Goal: Task Accomplishment & Management: Use online tool/utility

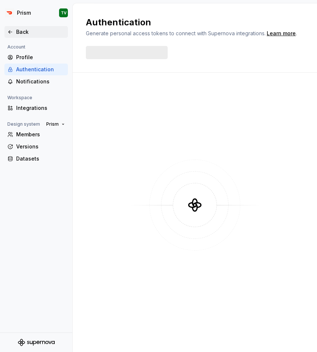
click at [21, 28] on div "Back" at bounding box center [40, 31] width 49 height 7
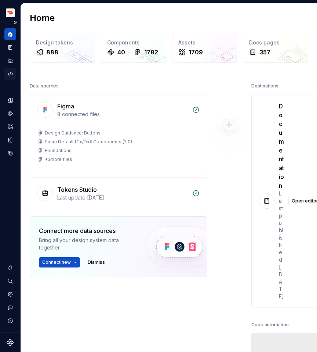
click at [11, 75] on icon "Code automation" at bounding box center [10, 73] width 7 height 7
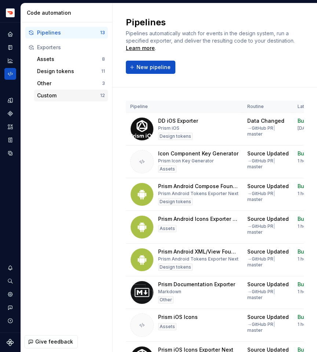
click at [70, 92] on div "Custom" at bounding box center [68, 95] width 63 height 7
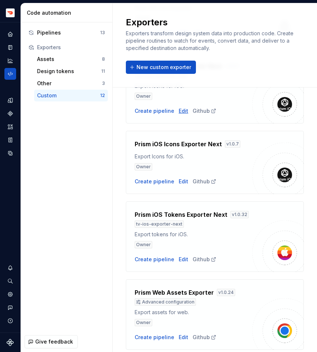
scroll to position [598, 0]
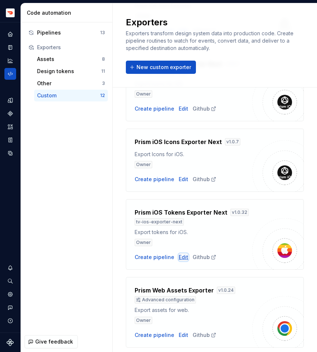
click at [179, 253] on div "Edit" at bounding box center [184, 256] width 10 height 7
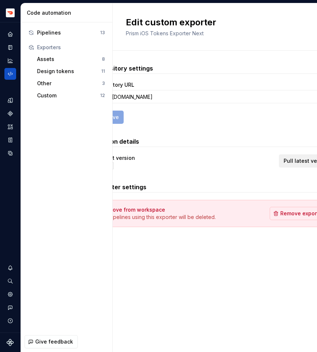
click at [291, 165] on button "Pull latest version" at bounding box center [307, 160] width 56 height 13
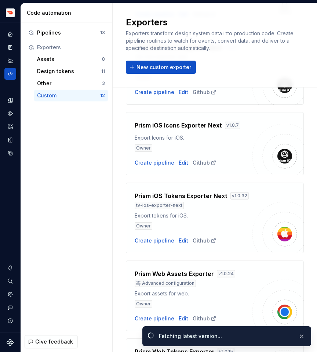
scroll to position [636, 0]
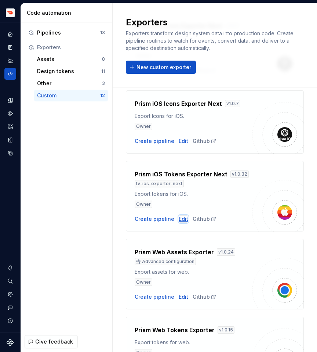
click at [182, 215] on div "Edit" at bounding box center [184, 218] width 10 height 7
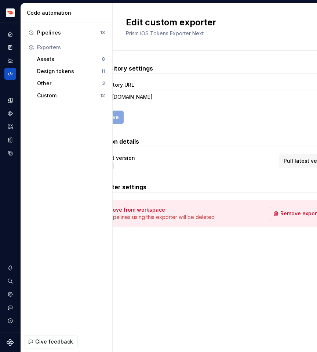
scroll to position [0, 17]
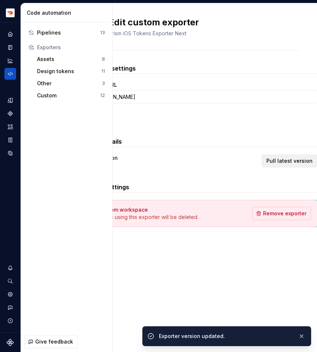
click at [282, 165] on button "Pull latest version" at bounding box center [290, 160] width 56 height 13
click at [282, 165] on div "Current version v 1.0.32 Pull latest version" at bounding box center [197, 161] width 239 height 15
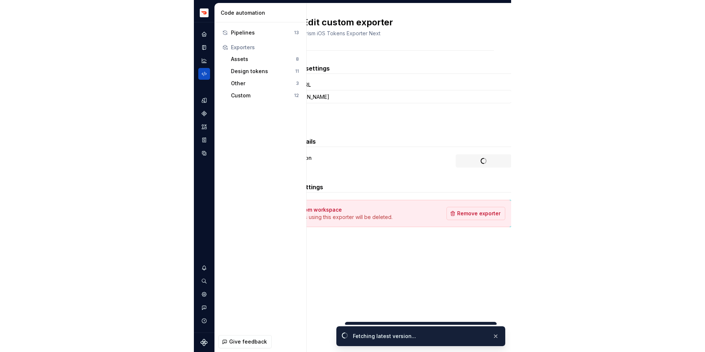
scroll to position [0, 0]
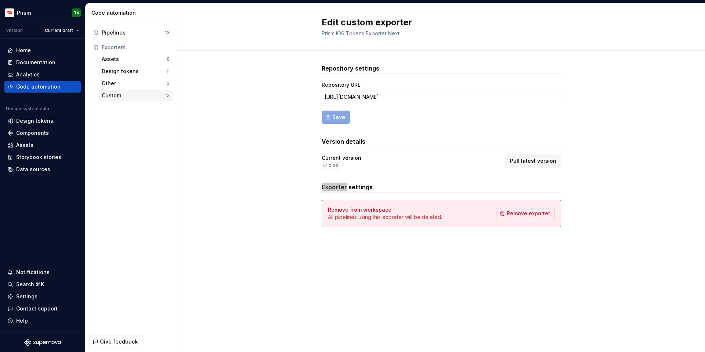
click at [112, 96] on div "Custom" at bounding box center [133, 95] width 63 height 7
click at [317, 162] on span "Pull latest version" at bounding box center [533, 160] width 46 height 7
click at [317, 161] on span "Pull latest version" at bounding box center [533, 160] width 46 height 7
click at [317, 164] on span "Pull latest version" at bounding box center [533, 160] width 46 height 7
click at [317, 162] on span "Pull latest version" at bounding box center [533, 160] width 46 height 7
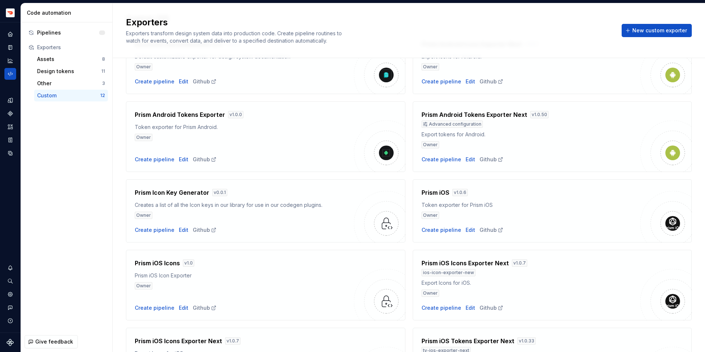
scroll to position [210, 0]
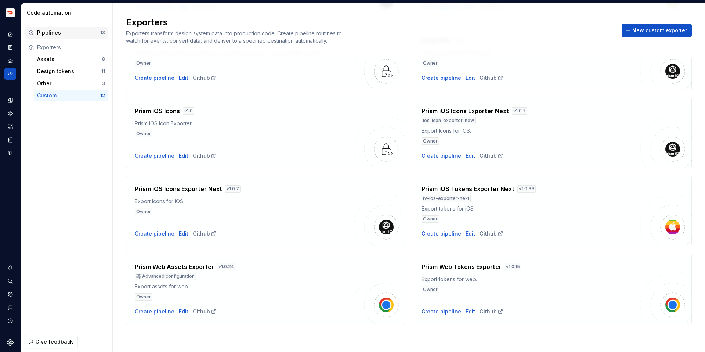
click at [69, 35] on div "Pipelines" at bounding box center [68, 32] width 63 height 7
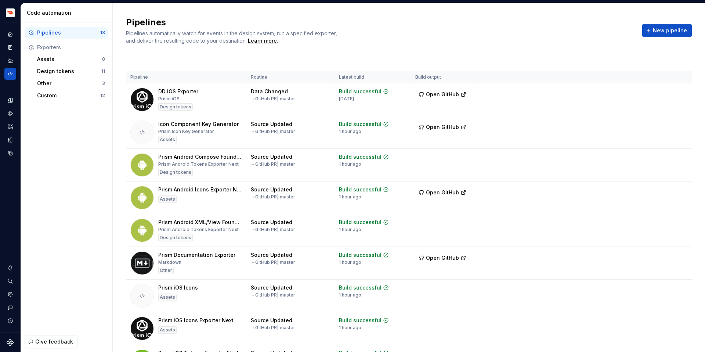
scroll to position [184, 0]
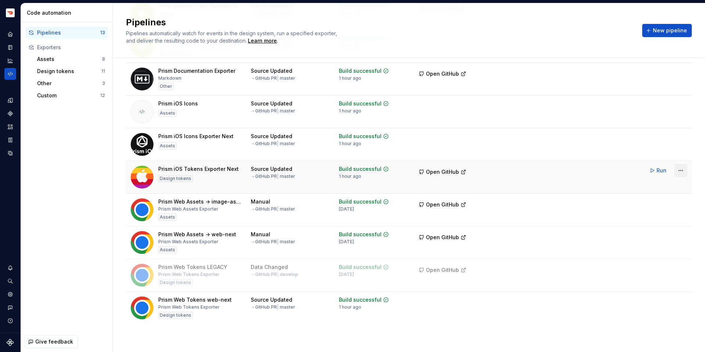
click at [684, 173] on html "Prism TV Design system data Code automation Pipelines 13 Exporters Assets 8 Des…" at bounding box center [352, 176] width 705 height 352
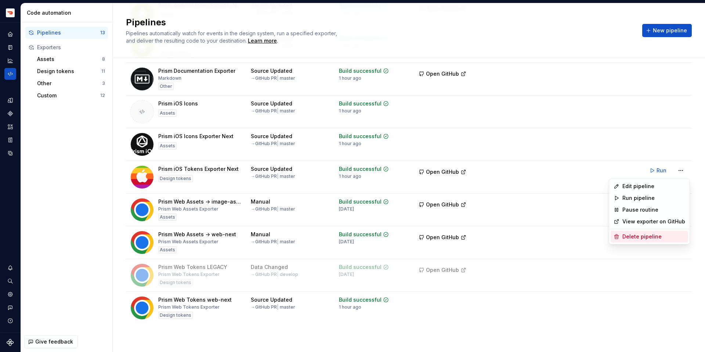
click at [642, 235] on div "Delete pipeline" at bounding box center [653, 236] width 63 height 7
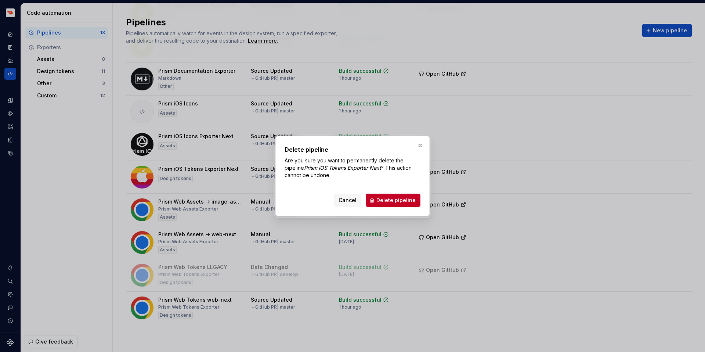
click at [387, 207] on div "Delete pipeline Are you sure you want to permanently delete the pipeline Prism …" at bounding box center [352, 176] width 154 height 80
click at [388, 204] on button "Delete pipeline" at bounding box center [393, 199] width 55 height 13
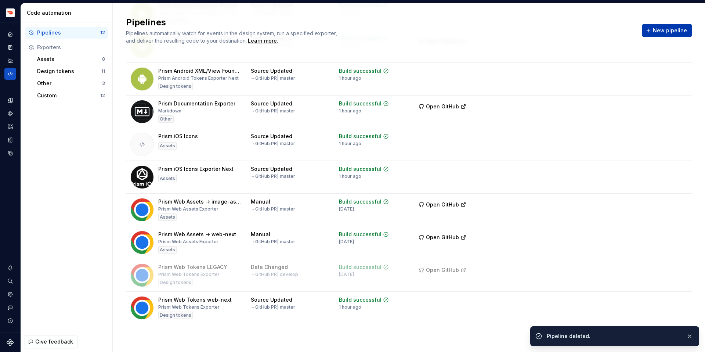
scroll to position [151, 0]
click at [662, 27] on span "New pipeline" at bounding box center [670, 30] width 34 height 7
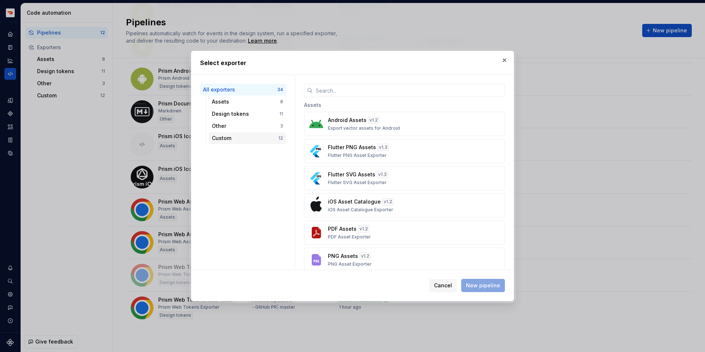
click at [263, 141] on div "Custom" at bounding box center [245, 137] width 66 height 7
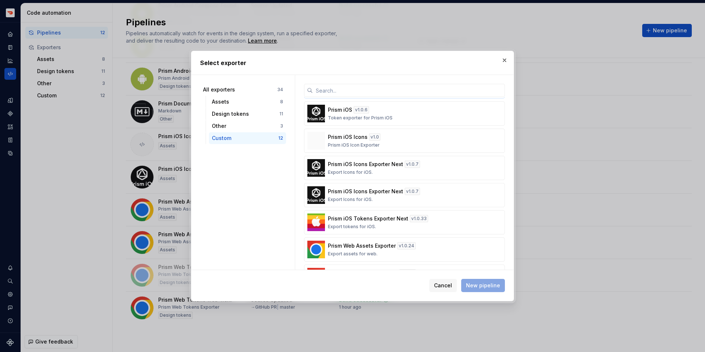
scroll to position [138, 0]
click at [382, 226] on div "Prism iOS Tokens Exporter Next v 1.0.33 Export tokens for iOS." at bounding box center [402, 221] width 149 height 15
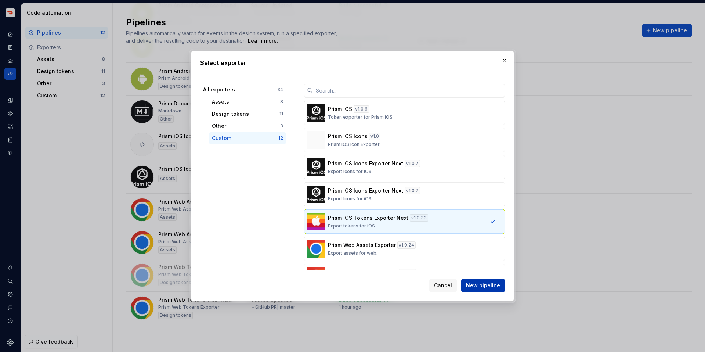
click at [483, 285] on span "New pipeline" at bounding box center [483, 285] width 34 height 7
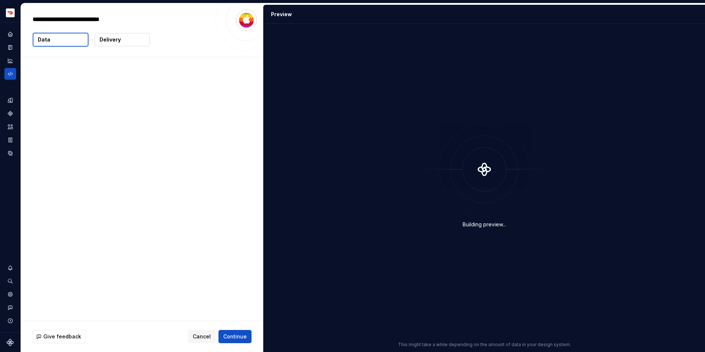
type textarea "*"
click at [240, 329] on div "Give feedback Cancel Continue" at bounding box center [142, 336] width 242 height 31
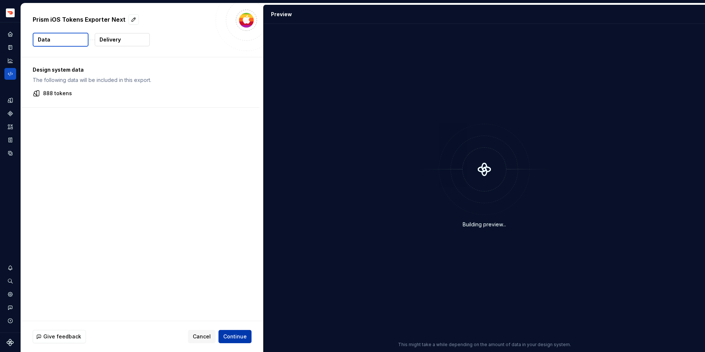
click at [240, 330] on button "Continue" at bounding box center [234, 336] width 33 height 13
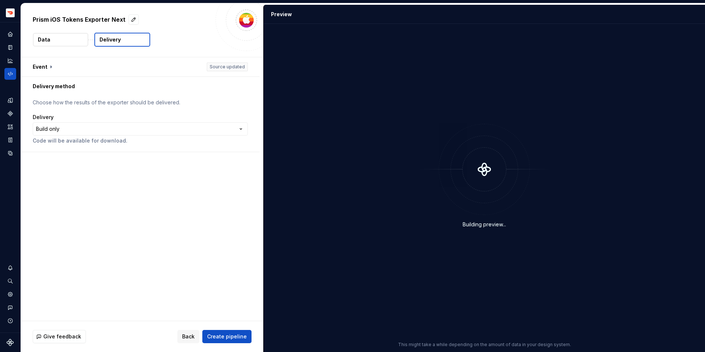
click at [112, 135] on div "**********" at bounding box center [140, 128] width 215 height 31
click at [112, 132] on html "**********" at bounding box center [352, 176] width 705 height 352
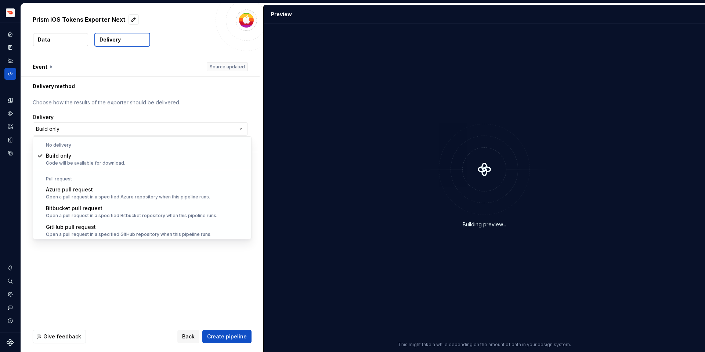
select select "*********"
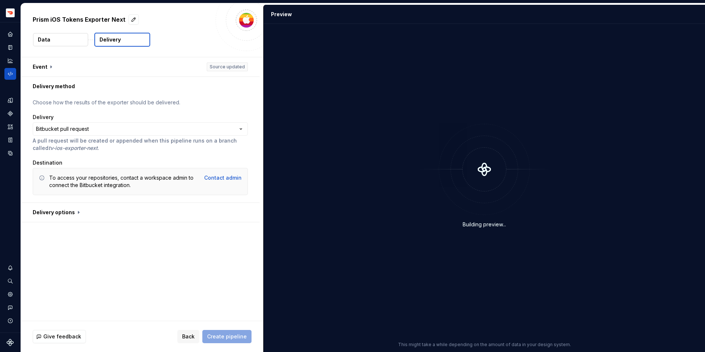
click at [113, 110] on div "**********" at bounding box center [140, 149] width 215 height 101
click at [113, 127] on html "**********" at bounding box center [352, 176] width 705 height 352
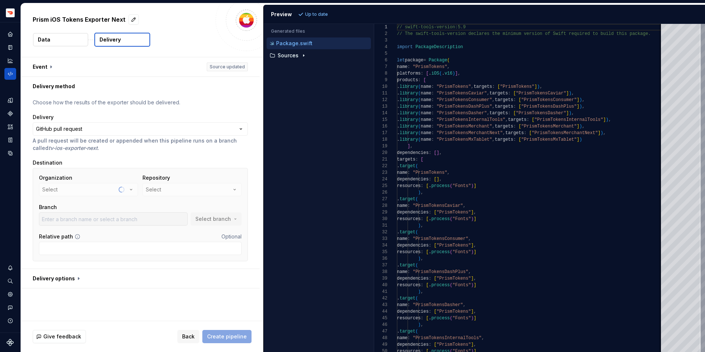
click at [91, 185] on div "Organization Select" at bounding box center [88, 185] width 99 height 22
click at [94, 190] on button "creditornot" at bounding box center [88, 189] width 99 height 13
click at [94, 232] on div "doordash" at bounding box center [97, 230] width 75 height 7
click at [176, 192] on button "Select" at bounding box center [191, 189] width 99 height 13
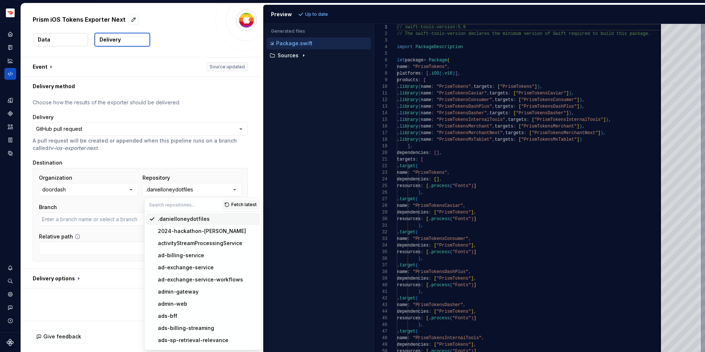
type input "master"
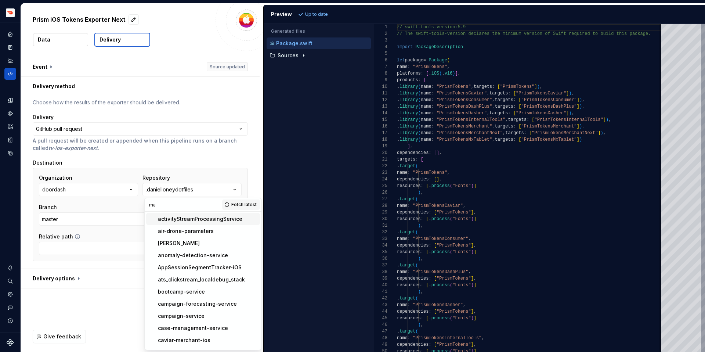
type input "m"
type input "["
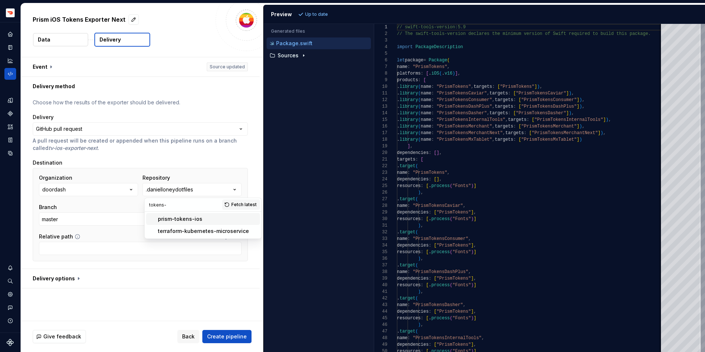
type input "tokens-"
click at [166, 221] on div "prism-tokens-ios" at bounding box center [180, 218] width 44 height 7
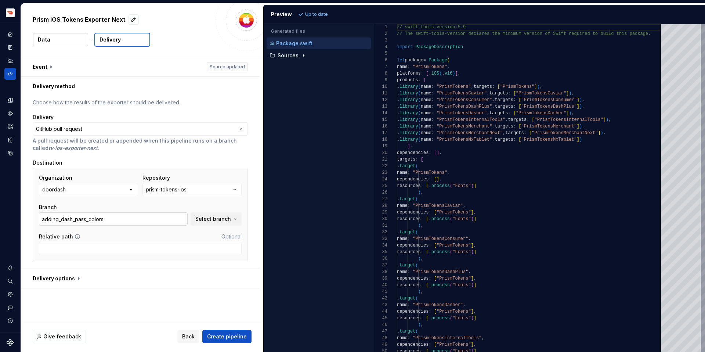
click at [150, 221] on input "adding_dash_pass_colors" at bounding box center [113, 218] width 149 height 13
type input "master"
click at [230, 339] on span "Create pipeline" at bounding box center [227, 336] width 40 height 7
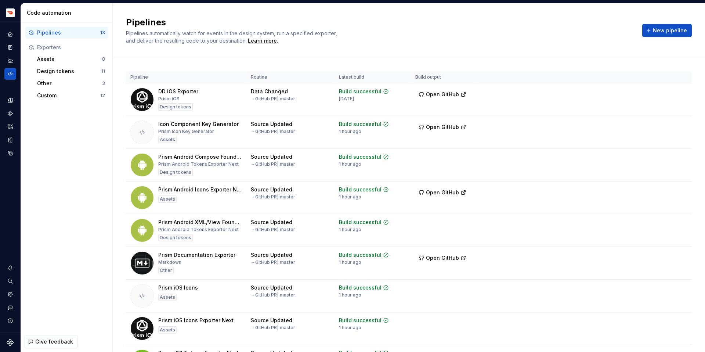
scroll to position [64, 0]
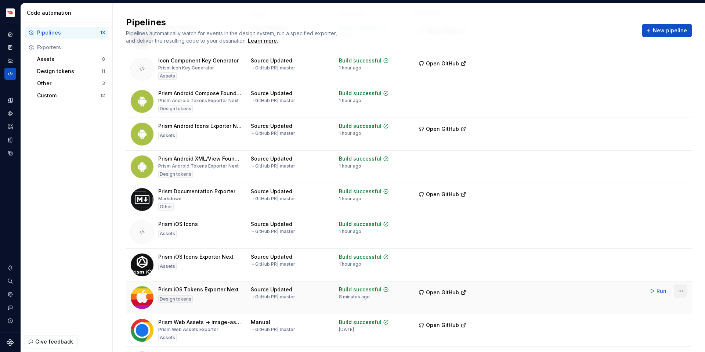
click at [685, 291] on html "Prism TV Design system data Code automation Pipelines 13 Exporters Assets 8 Des…" at bounding box center [352, 176] width 705 height 352
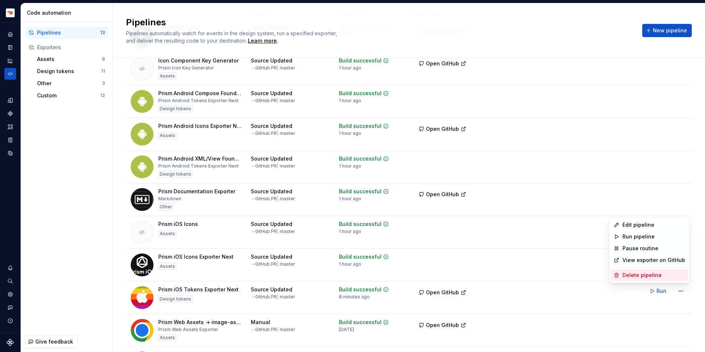
click at [640, 275] on div "Delete pipeline" at bounding box center [653, 274] width 63 height 7
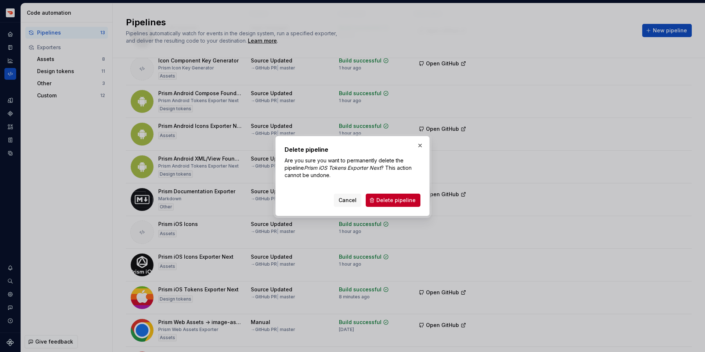
click at [381, 192] on div "Cancel Delete pipeline" at bounding box center [352, 199] width 136 height 16
click at [387, 197] on span "Delete pipeline" at bounding box center [395, 199] width 39 height 7
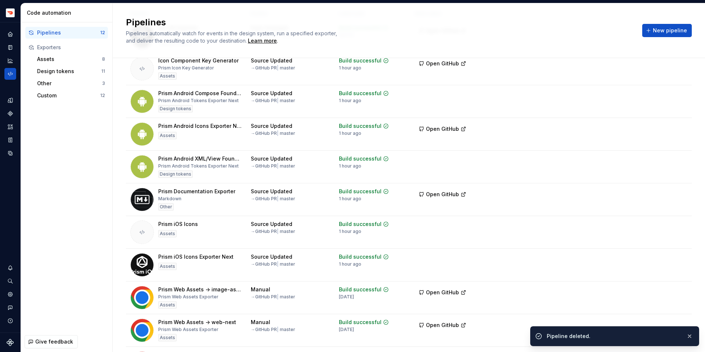
click at [676, 33] on span "New pipeline" at bounding box center [670, 30] width 34 height 7
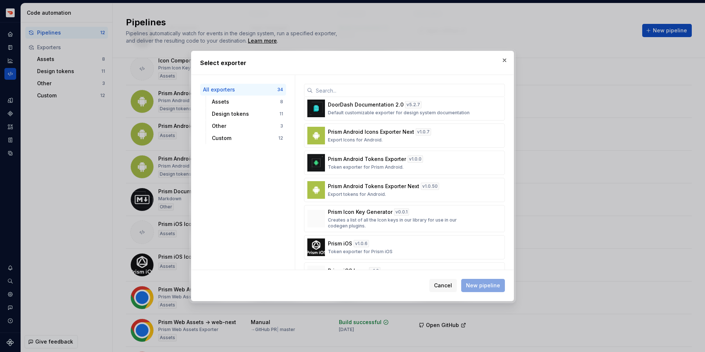
scroll to position [819, 0]
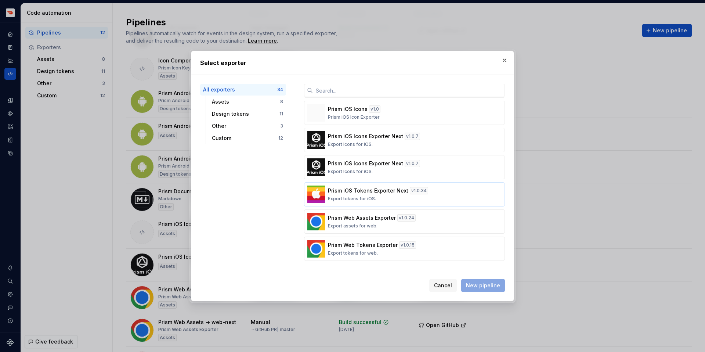
click at [411, 196] on div "Prism iOS Tokens Exporter Next v 1.0.34 Export tokens for iOS." at bounding box center [402, 194] width 149 height 15
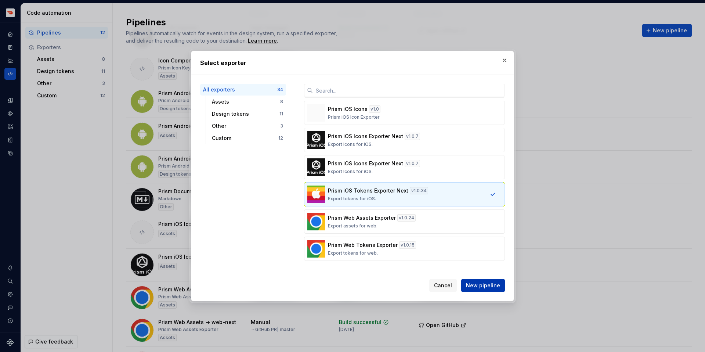
click at [494, 291] on button "New pipeline" at bounding box center [483, 285] width 44 height 13
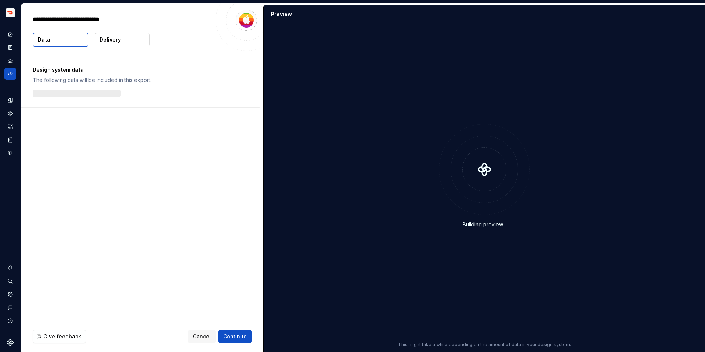
type textarea "*"
click at [243, 344] on div "Give feedback Cancel Continue" at bounding box center [142, 336] width 242 height 31
click at [238, 340] on button "Continue" at bounding box center [234, 336] width 33 height 13
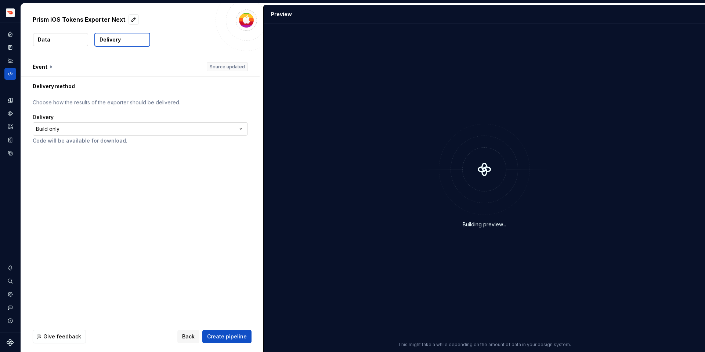
click at [84, 126] on html "**********" at bounding box center [352, 176] width 705 height 352
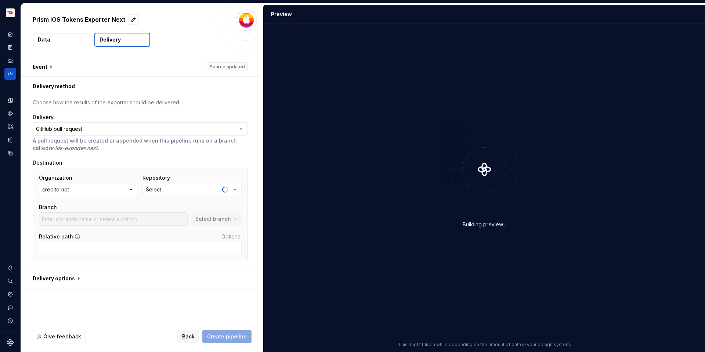
click at [104, 189] on button "creditornot" at bounding box center [88, 189] width 99 height 13
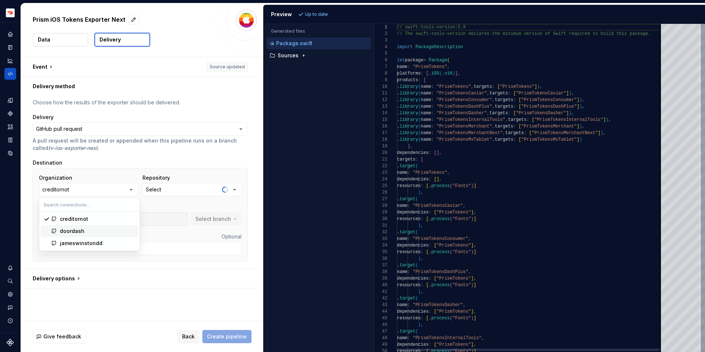
click at [107, 231] on div "doordash" at bounding box center [97, 230] width 75 height 7
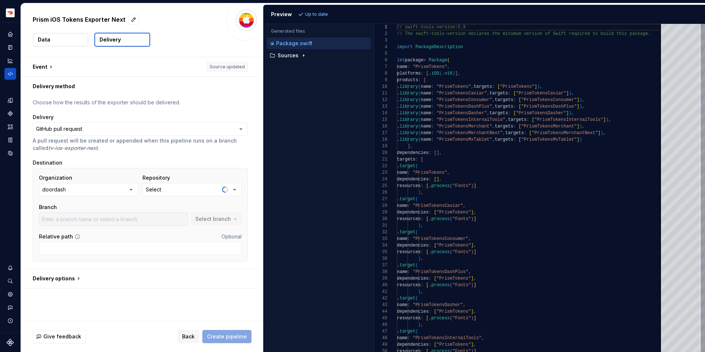
click at [169, 180] on label "Repository" at bounding box center [156, 177] width 28 height 7
click at [169, 189] on button "Select" at bounding box center [191, 189] width 99 height 13
type input "p"
type input "tokens-ios"
type input "master"
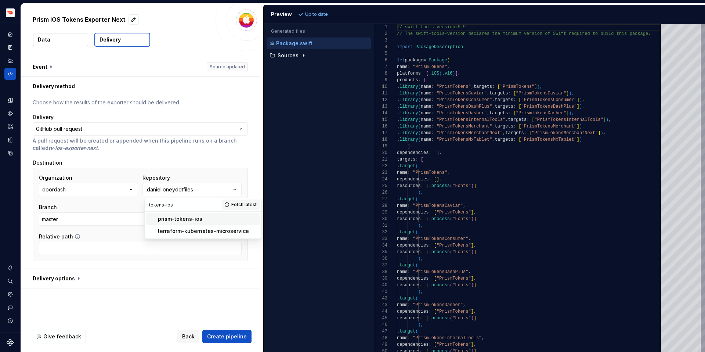
click at [169, 219] on div "prism-tokens-ios" at bounding box center [180, 218] width 44 height 7
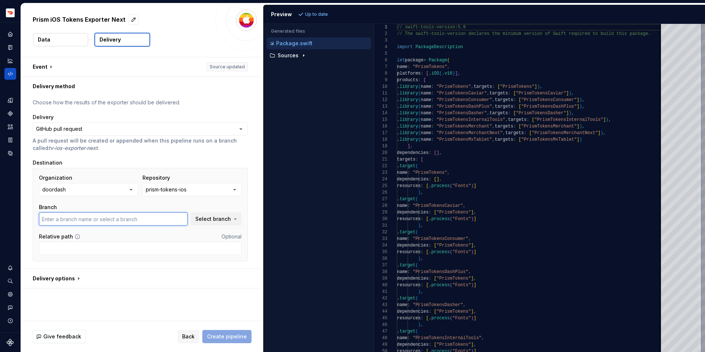
click at [163, 220] on input "text" at bounding box center [113, 218] width 149 height 13
click at [163, 220] on input "adding_dash_pass_colors" at bounding box center [113, 218] width 149 height 13
type input "master"
click at [181, 291] on div "**********" at bounding box center [142, 188] width 242 height 263
click at [224, 338] on span "Create pipeline" at bounding box center [227, 336] width 40 height 7
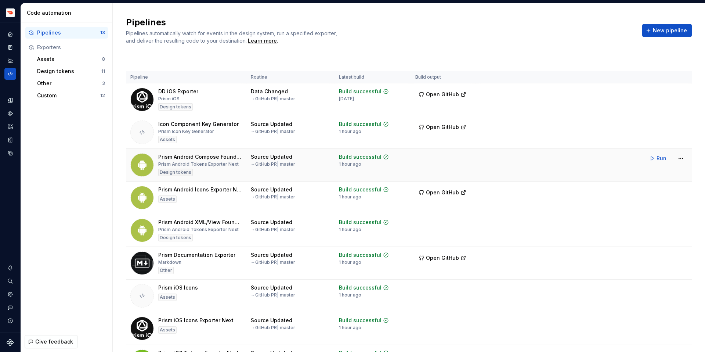
scroll to position [184, 0]
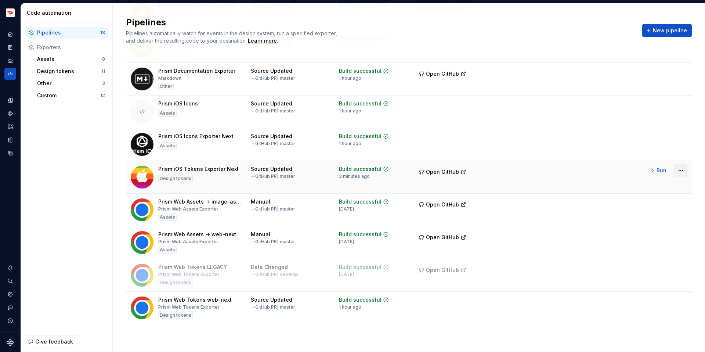
click at [685, 170] on html "Prism TV Design system data Code automation Pipelines 13 Exporters Assets 8 Des…" at bounding box center [352, 176] width 705 height 352
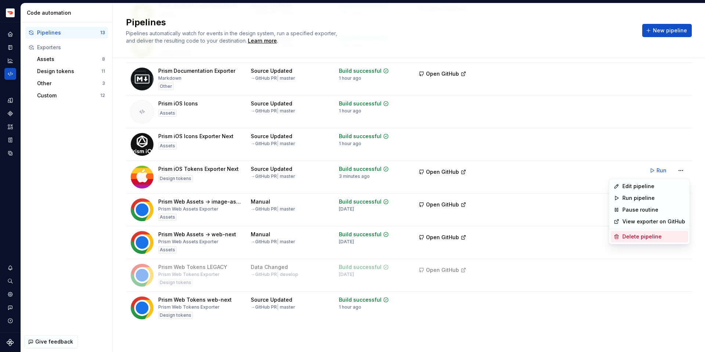
click at [668, 236] on div "Delete pipeline" at bounding box center [653, 236] width 63 height 7
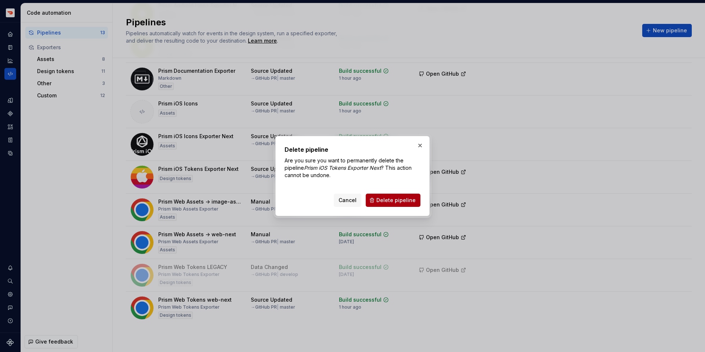
click at [391, 198] on span "Delete pipeline" at bounding box center [395, 199] width 39 height 7
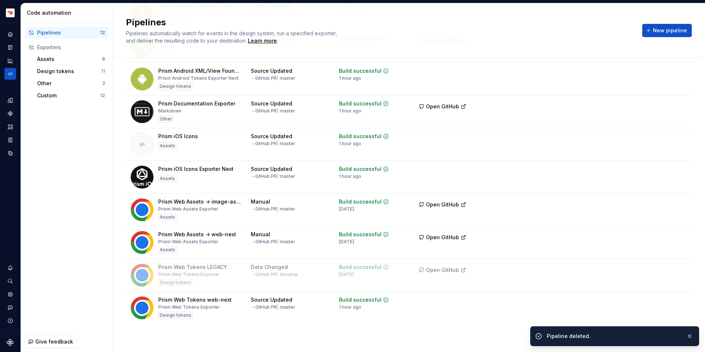
scroll to position [151, 0]
click at [649, 22] on div "Pipelines Pipelines automatically watch for events in the design system, run a …" at bounding box center [409, 31] width 566 height 28
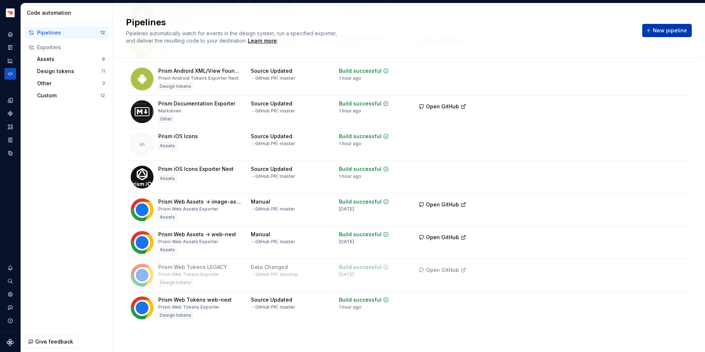
click at [649, 27] on button "New pipeline" at bounding box center [667, 30] width 50 height 13
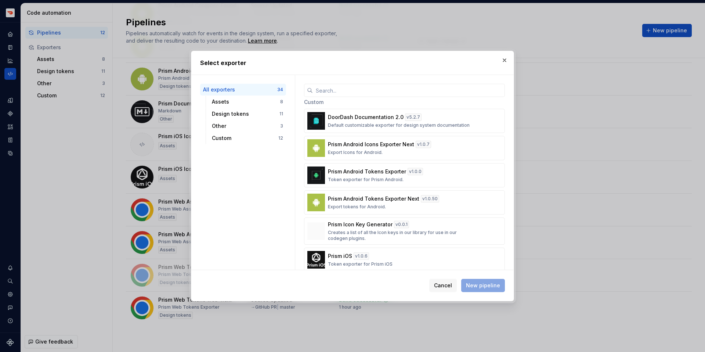
scroll to position [819, 0]
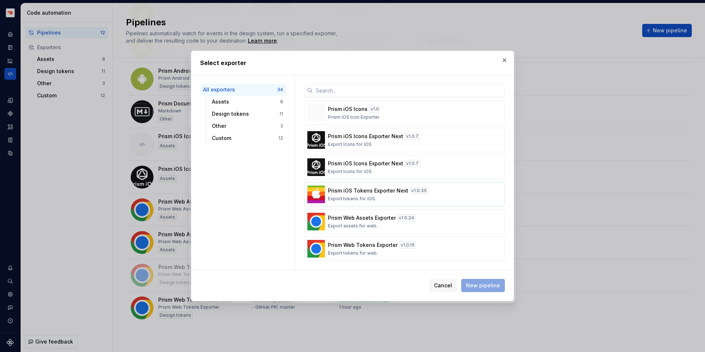
click at [423, 195] on div "Prism iOS Tokens Exporter Next v 1.0.35 Export tokens for iOS." at bounding box center [402, 194] width 149 height 15
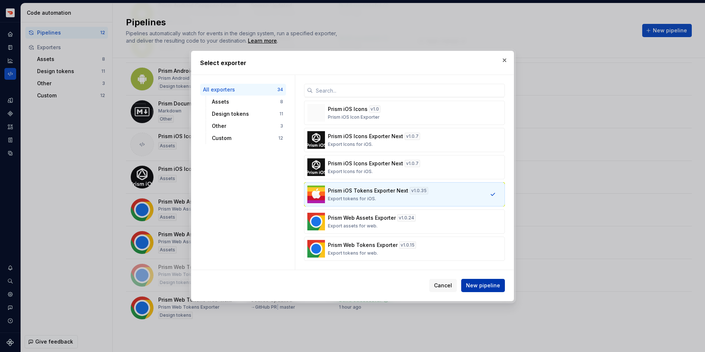
click at [482, 284] on span "New pipeline" at bounding box center [483, 285] width 34 height 7
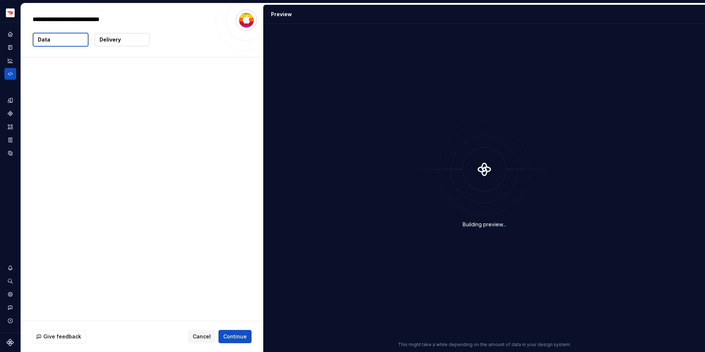
type textarea "*"
click at [242, 334] on span "Continue" at bounding box center [234, 336] width 23 height 7
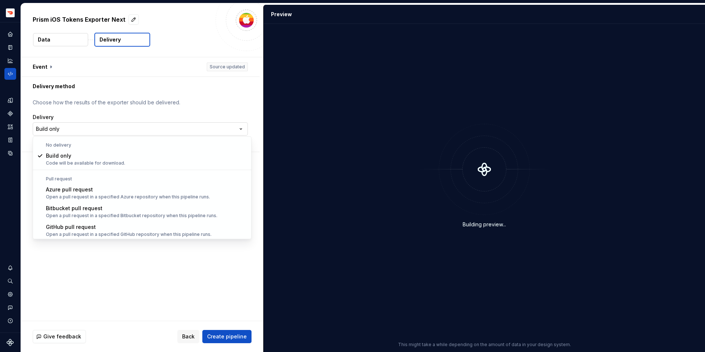
click at [124, 129] on html "**********" at bounding box center [352, 176] width 705 height 352
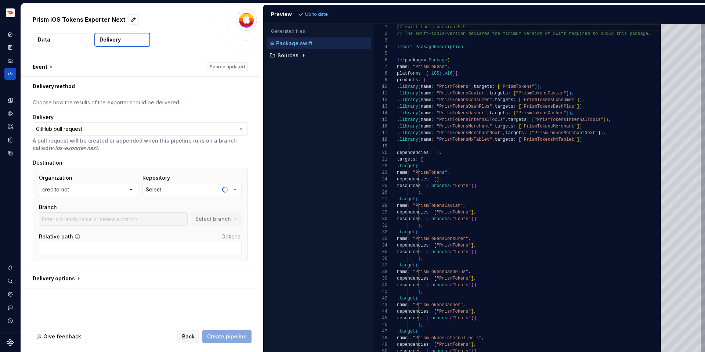
click at [91, 193] on button "creditornot" at bounding box center [88, 189] width 99 height 13
type input "d"
click at [99, 227] on span "doordash" at bounding box center [89, 231] width 97 height 12
click at [177, 181] on div "Repository" at bounding box center [191, 177] width 99 height 7
click at [177, 186] on button "Select" at bounding box center [191, 189] width 99 height 13
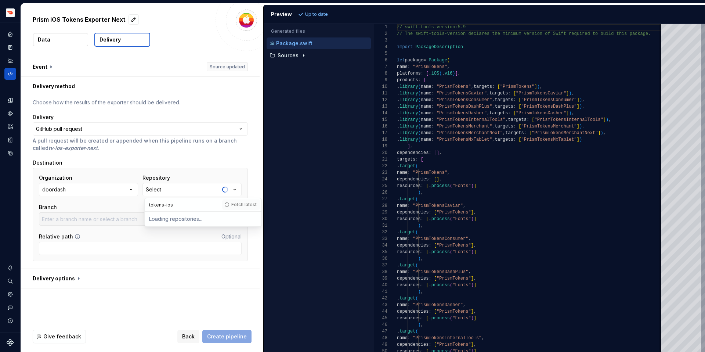
type input "tokens-ios"
type input "master"
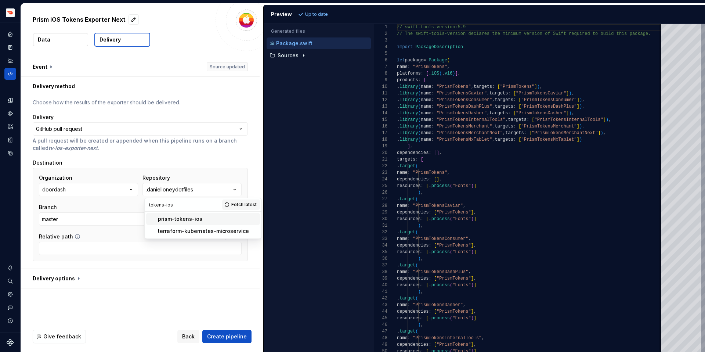
click at [221, 217] on div "prism-tokens-ios" at bounding box center [207, 218] width 99 height 7
click at [221, 217] on span "Select branch" at bounding box center [213, 218] width 36 height 7
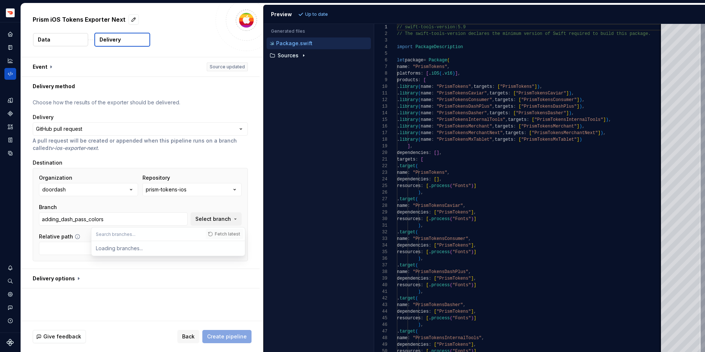
click at [142, 231] on input "text" at bounding box center [148, 233] width 114 height 13
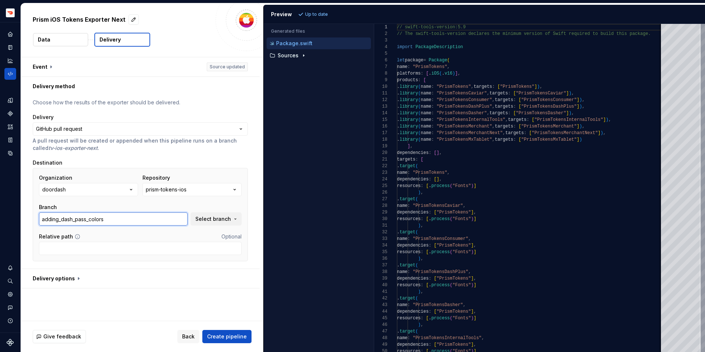
click at [140, 219] on input "adding_dash_pass_colors" at bounding box center [113, 218] width 149 height 13
type input "master"
click at [195, 304] on div "**********" at bounding box center [142, 188] width 242 height 263
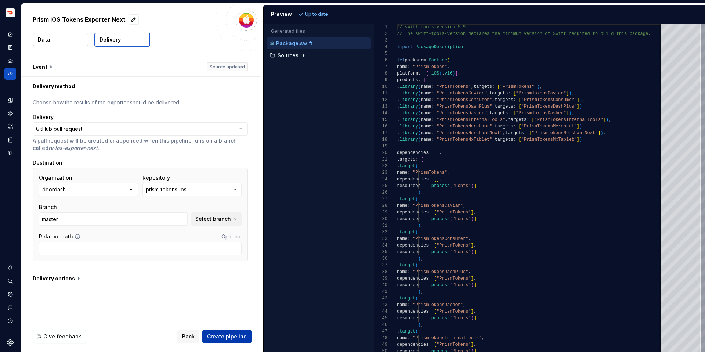
click at [220, 341] on button "Create pipeline" at bounding box center [226, 336] width 49 height 13
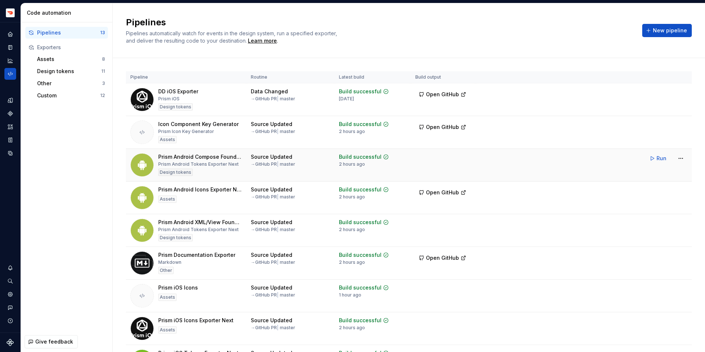
scroll to position [184, 0]
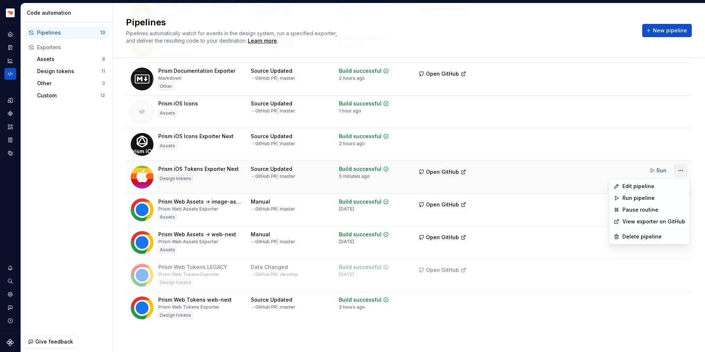
click at [686, 171] on html "Prism TV Design system data Code automation Pipelines 13 Exporters Assets 8 Des…" at bounding box center [352, 176] width 705 height 352
click at [654, 237] on div "Delete pipeline" at bounding box center [653, 236] width 63 height 7
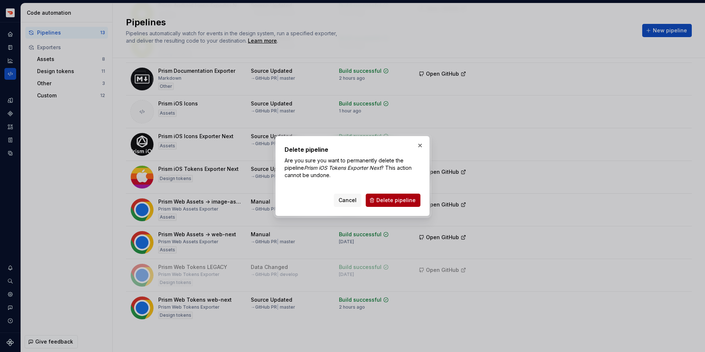
click at [389, 202] on span "Delete pipeline" at bounding box center [395, 199] width 39 height 7
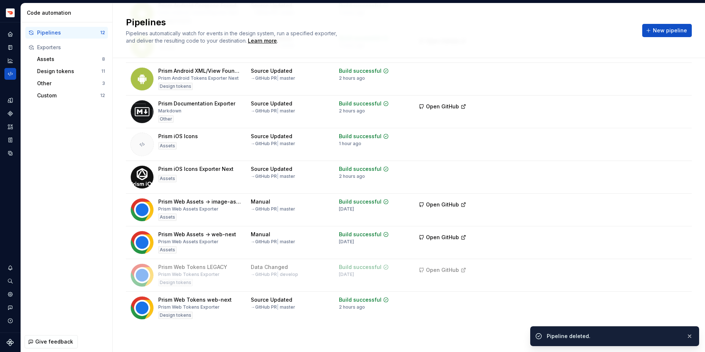
scroll to position [151, 0]
click at [665, 33] on span "New pipeline" at bounding box center [670, 30] width 34 height 7
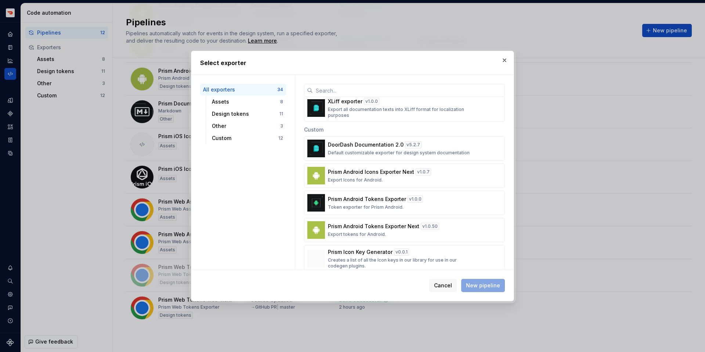
scroll to position [819, 0]
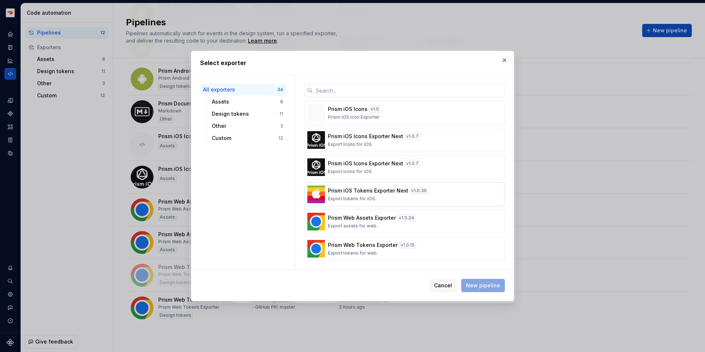
click at [427, 199] on div "Prism iOS Tokens Exporter Next v 1.0.36 Export tokens for iOS." at bounding box center [402, 194] width 149 height 15
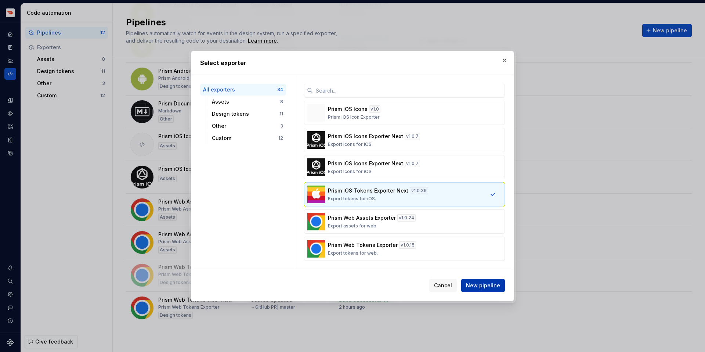
click at [489, 283] on span "New pipeline" at bounding box center [483, 285] width 34 height 7
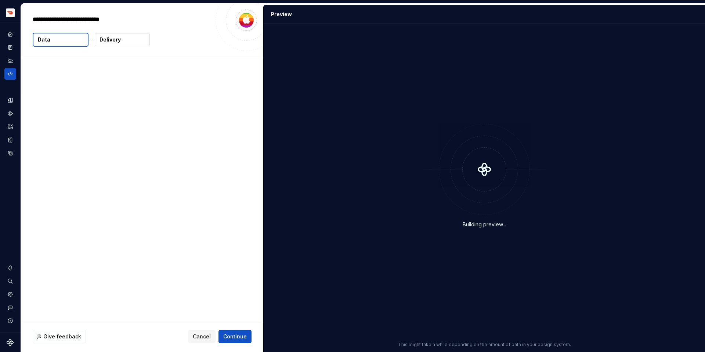
type textarea "*"
click at [243, 335] on span "Continue" at bounding box center [234, 336] width 23 height 7
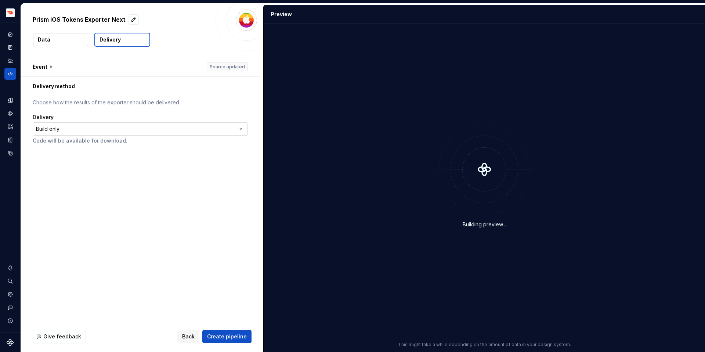
click at [148, 123] on html "**********" at bounding box center [352, 176] width 705 height 352
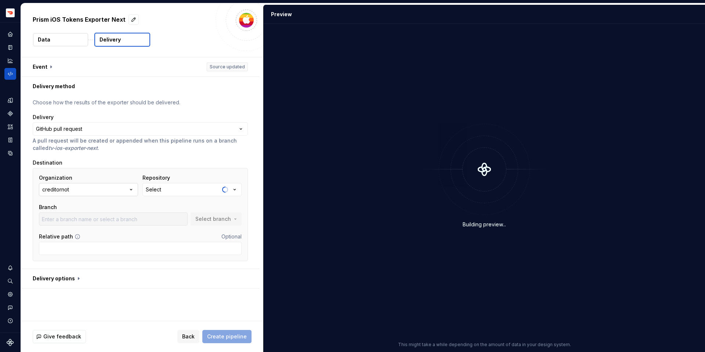
click at [73, 192] on button "creditornot" at bounding box center [88, 189] width 99 height 13
click at [75, 229] on div "doordash" at bounding box center [72, 230] width 25 height 7
click at [197, 187] on button "Select" at bounding box center [191, 189] width 99 height 13
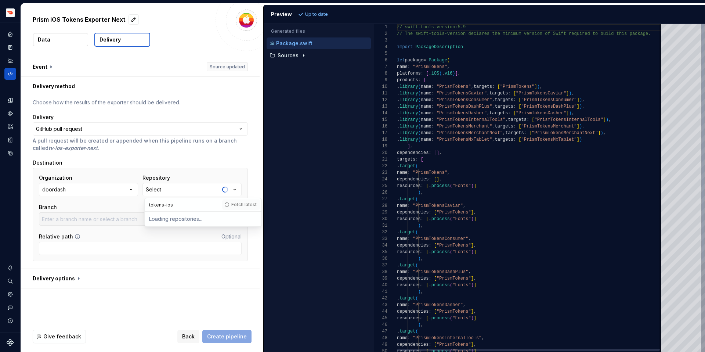
type input "tokens-ios"
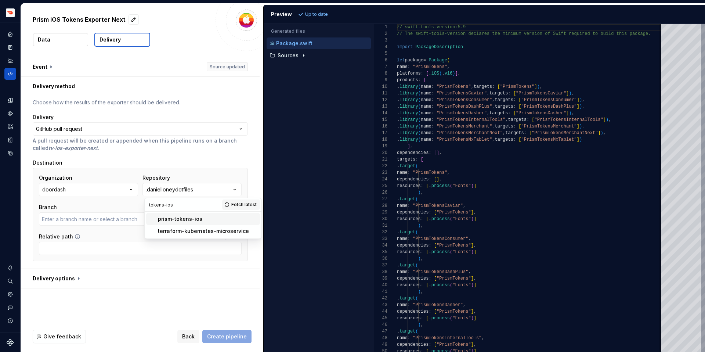
type input "master"
click at [202, 220] on div "prism-tokens-ios" at bounding box center [207, 218] width 99 height 7
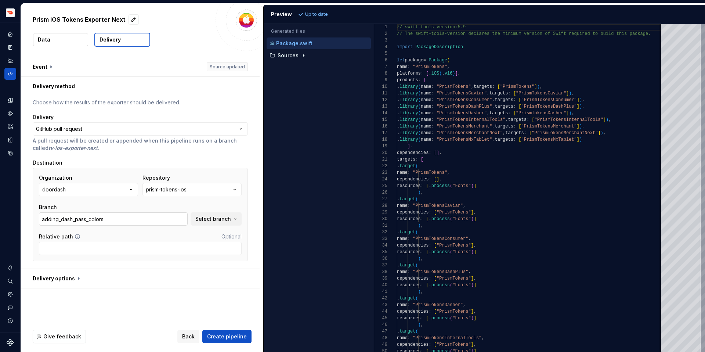
click at [181, 215] on input "adding_dash_pass_colors" at bounding box center [113, 218] width 149 height 13
type input "master"
click at [235, 337] on span "Create pipeline" at bounding box center [227, 336] width 40 height 7
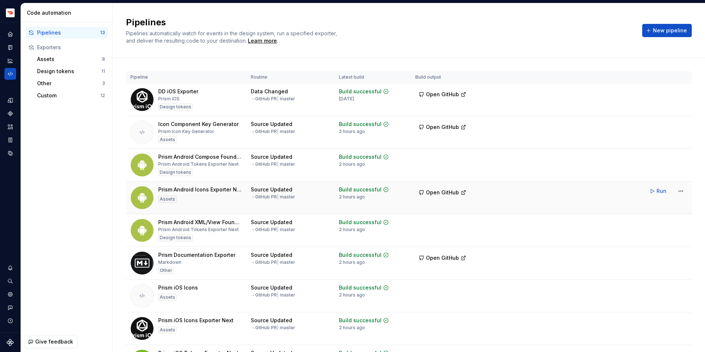
scroll to position [184, 0]
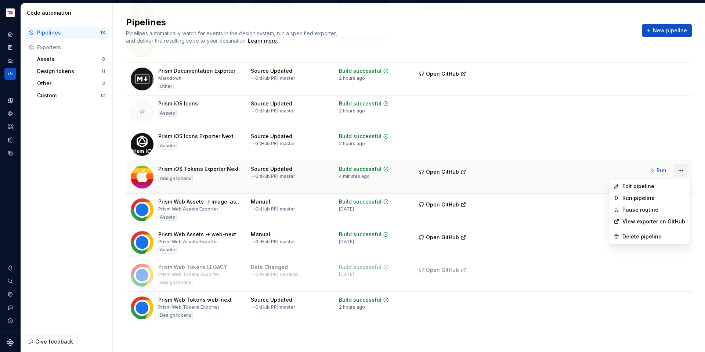
click at [680, 167] on html "Prism TV Design system data Code automation Pipelines 13 Exporters Assets 8 Des…" at bounding box center [352, 176] width 705 height 352
click at [648, 237] on div "Delete pipeline" at bounding box center [653, 236] width 63 height 7
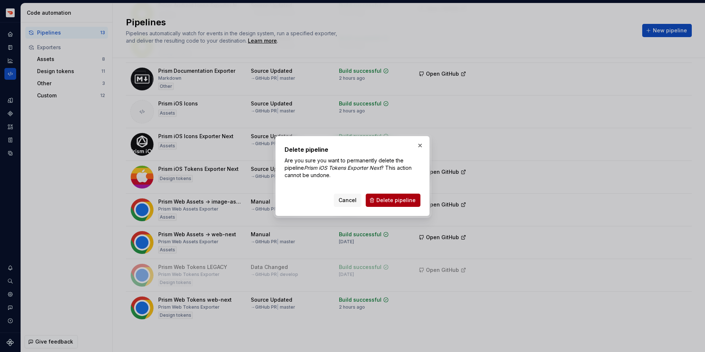
click at [397, 204] on button "Delete pipeline" at bounding box center [393, 199] width 55 height 13
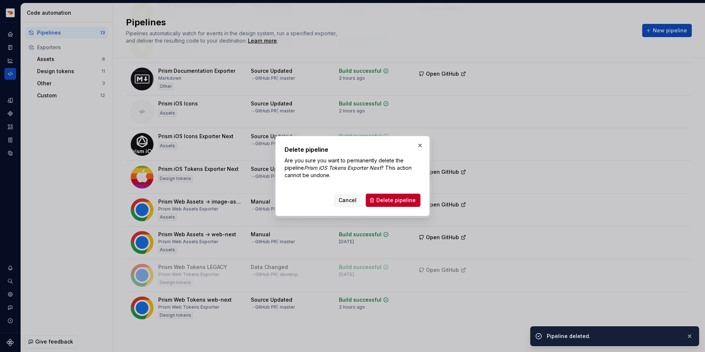
scroll to position [151, 0]
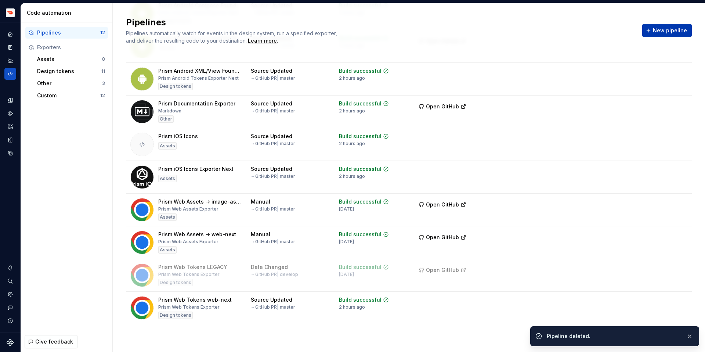
click at [658, 33] on span "New pipeline" at bounding box center [670, 30] width 34 height 7
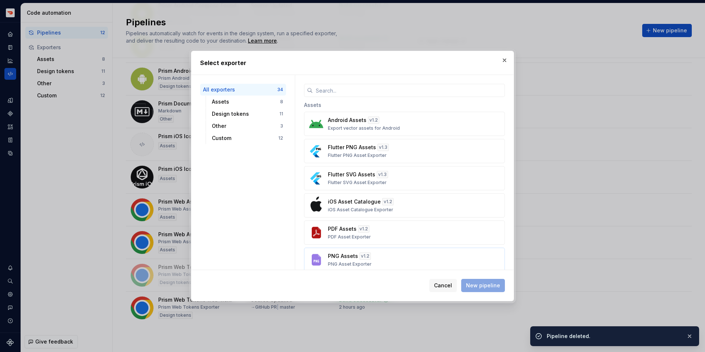
scroll to position [819, 0]
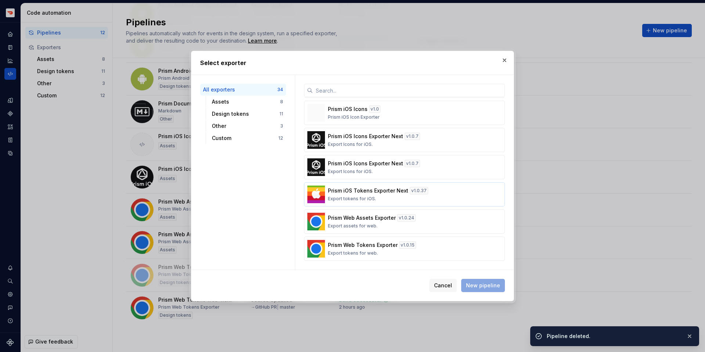
click at [409, 199] on div "Prism iOS Tokens Exporter Next v 1.0.37 Export tokens for iOS." at bounding box center [402, 194] width 149 height 15
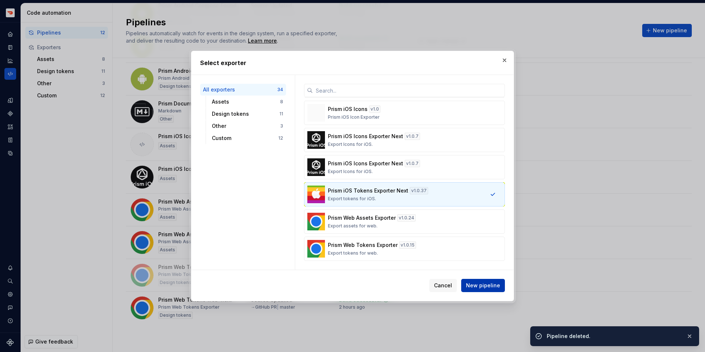
click at [488, 285] on span "New pipeline" at bounding box center [483, 285] width 34 height 7
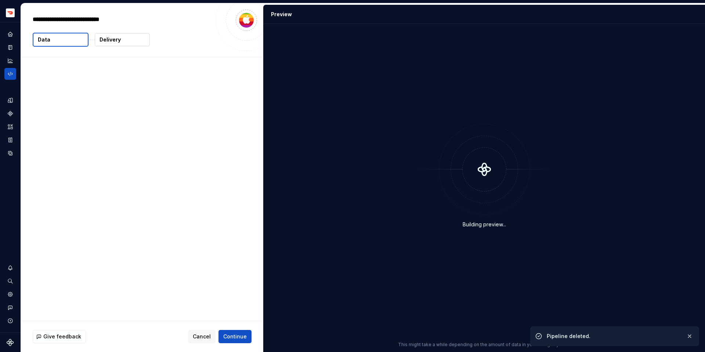
type textarea "*"
click at [237, 331] on button "Continue" at bounding box center [234, 336] width 33 height 13
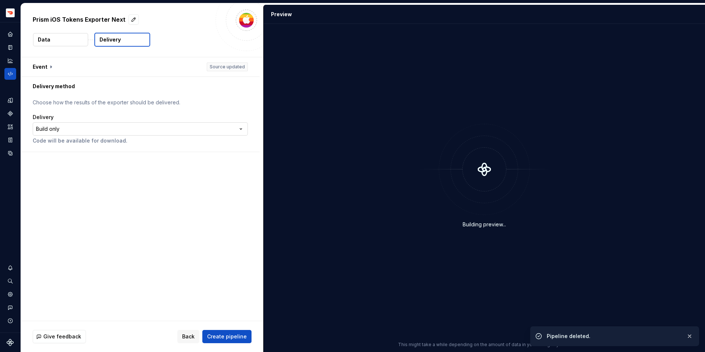
click at [122, 131] on html "**********" at bounding box center [352, 176] width 705 height 352
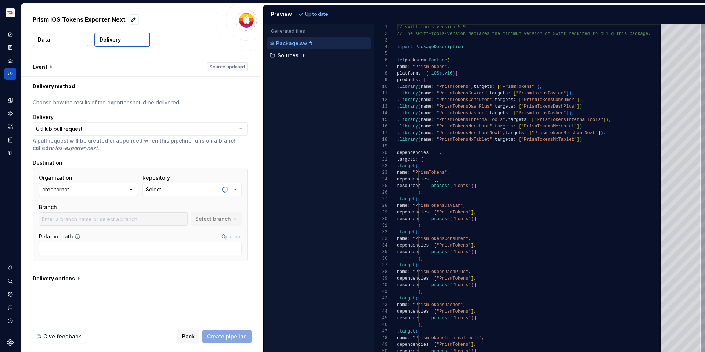
click at [87, 186] on button "creditornot" at bounding box center [88, 189] width 99 height 13
click at [94, 235] on span "doordash" at bounding box center [89, 231] width 97 height 12
click at [158, 190] on div "Select" at bounding box center [153, 189] width 15 height 7
type input "tokens-ios"
type input "master"
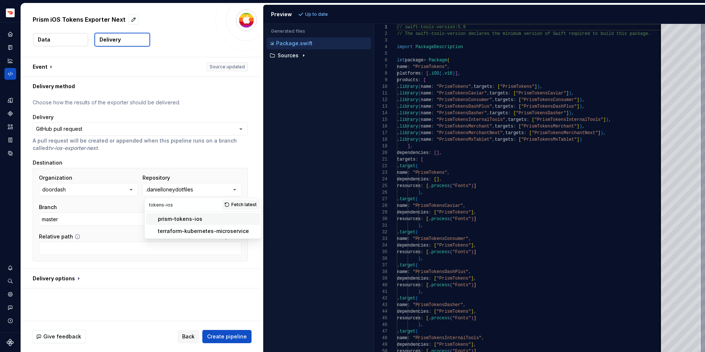
click at [189, 219] on div "prism-tokens-ios" at bounding box center [180, 218] width 44 height 7
click at [188, 219] on input "text" at bounding box center [113, 218] width 149 height 13
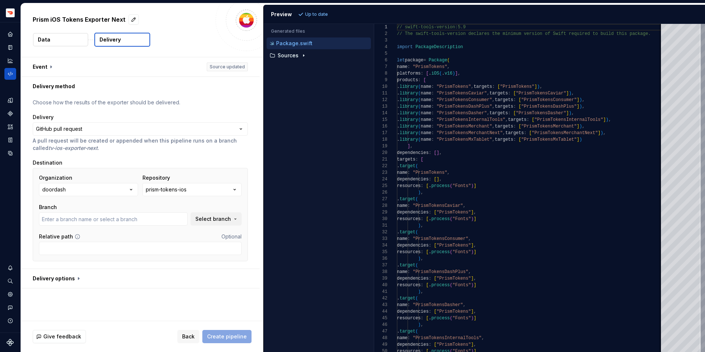
type input "adding_dash_pass_colors"
click at [236, 340] on button "Create pipeline" at bounding box center [226, 336] width 49 height 13
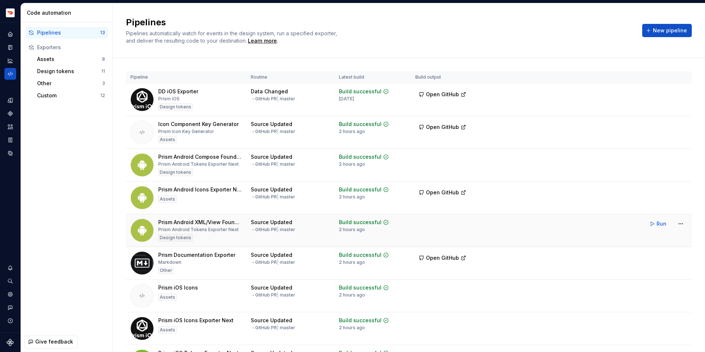
scroll to position [184, 0]
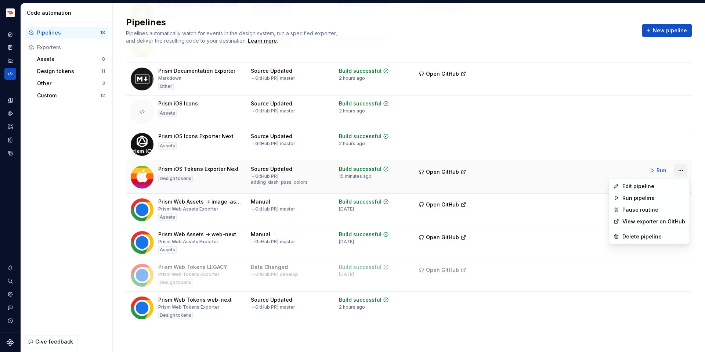
click at [675, 170] on html "Prism TV Design system data Code automation Pipelines 13 Exporters Assets 8 Des…" at bounding box center [352, 176] width 705 height 352
click at [629, 188] on div "Edit pipeline" at bounding box center [653, 185] width 63 height 7
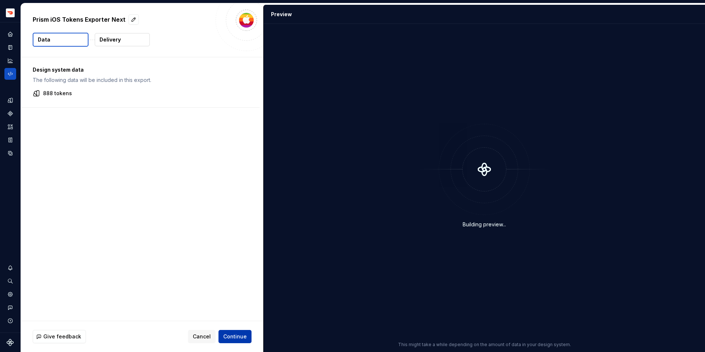
click at [244, 336] on span "Continue" at bounding box center [234, 336] width 23 height 7
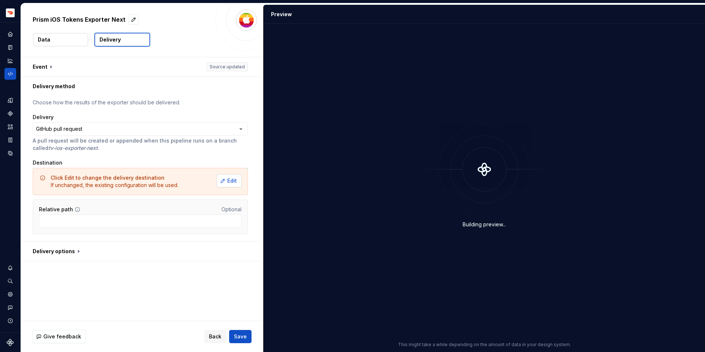
click at [233, 178] on span "Edit" at bounding box center [232, 180] width 10 height 7
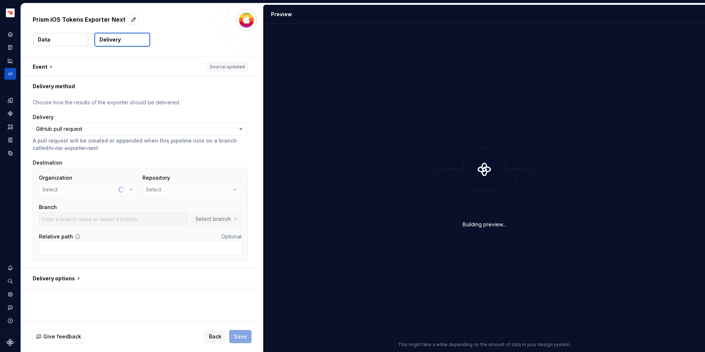
click at [114, 192] on div "Organization Select" at bounding box center [88, 185] width 99 height 22
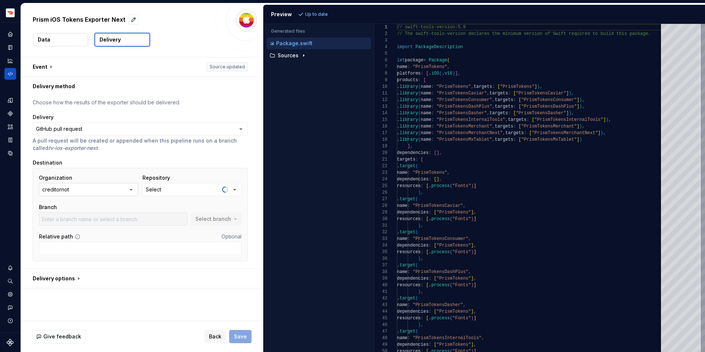
click at [117, 192] on button "creditornot" at bounding box center [88, 189] width 99 height 13
click at [103, 229] on div "doordash" at bounding box center [97, 230] width 75 height 7
click at [188, 186] on button "Select" at bounding box center [191, 189] width 99 height 13
type input "tokens-ios"
type input "master"
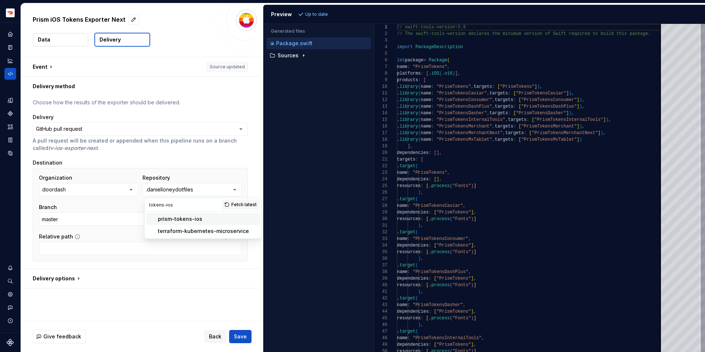
click at [174, 216] on div "prism-tokens-ios" at bounding box center [180, 218] width 44 height 7
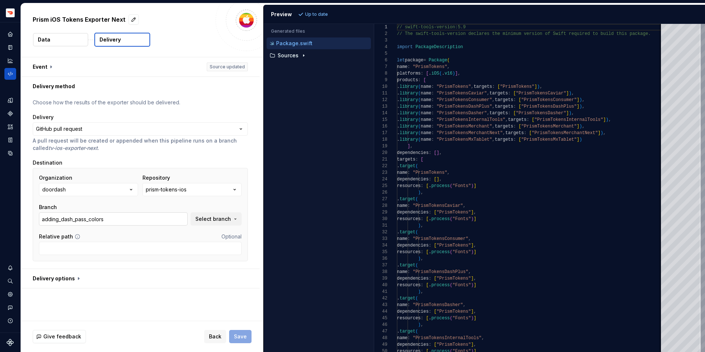
click at [152, 222] on input "adding_dash_pass_colors" at bounding box center [113, 218] width 149 height 13
drag, startPoint x: 149, startPoint y: 219, endPoint x: 0, endPoint y: 219, distance: 149.4
click at [0, 219] on div "**********" at bounding box center [352, 176] width 705 height 352
type input "master"
click at [241, 330] on button "Save" at bounding box center [240, 336] width 22 height 13
